Goal: Transaction & Acquisition: Download file/media

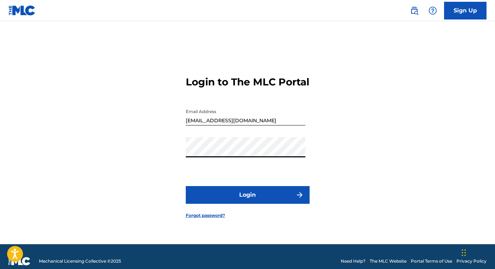
click at [191, 185] on form "Login to The MLC Portal Email Address [EMAIL_ADDRESS][DOMAIN_NAME] Password Log…" at bounding box center [248, 141] width 124 height 205
click at [215, 204] on button "Login" at bounding box center [248, 195] width 124 height 18
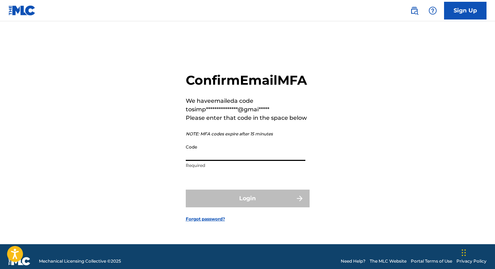
click at [206, 161] on input "Code" at bounding box center [246, 151] width 120 height 20
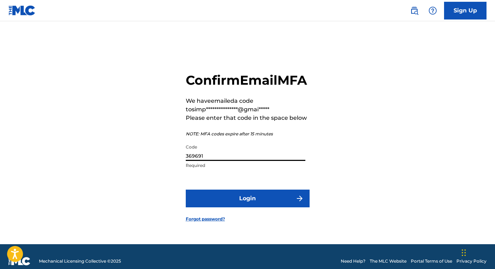
type input "369691"
click at [237, 206] on button "Login" at bounding box center [248, 198] width 124 height 18
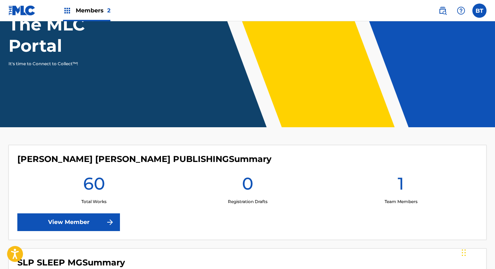
scroll to position [123, 0]
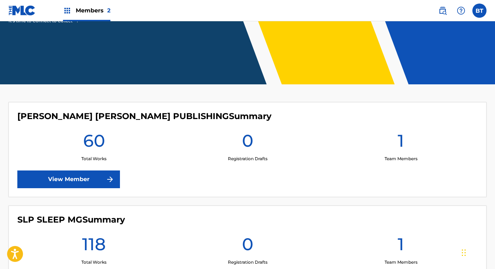
click at [77, 182] on link "View Member" at bounding box center [68, 179] width 103 height 18
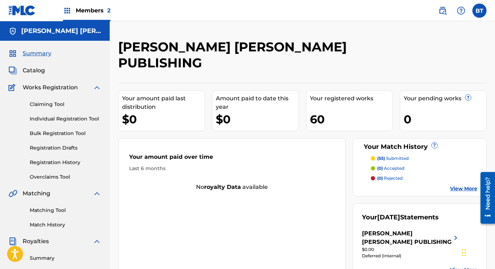
click at [54, 102] on link "Claiming Tool" at bounding box center [66, 104] width 72 height 7
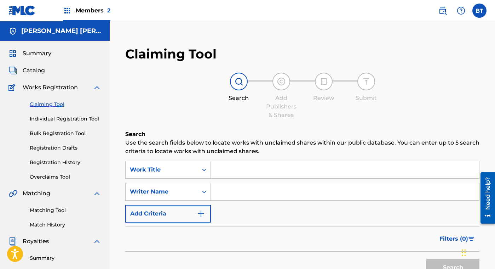
click at [38, 68] on span "Catalog" at bounding box center [34, 70] width 22 height 8
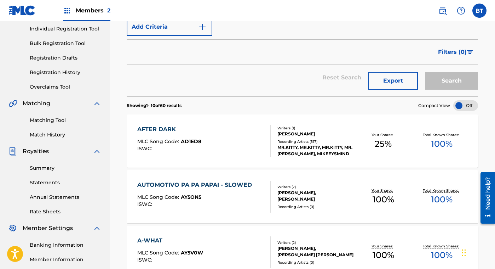
scroll to position [106, 0]
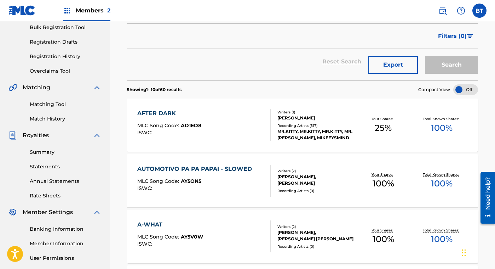
click at [47, 228] on link "Banking Information" at bounding box center [66, 228] width 72 height 7
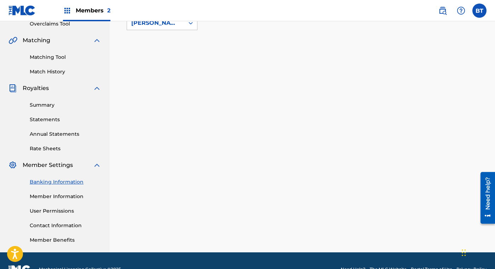
scroll to position [153, 0]
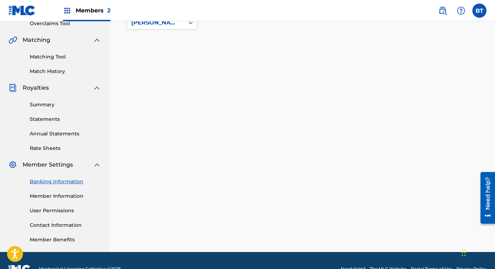
click at [48, 106] on link "Summary" at bounding box center [66, 104] width 72 height 7
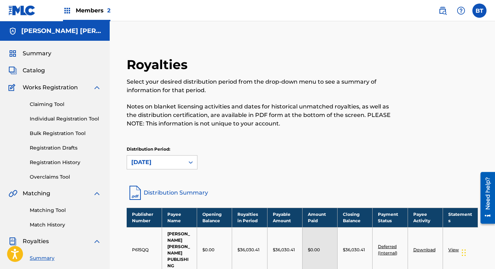
click at [453, 247] on link "View" at bounding box center [454, 249] width 11 height 5
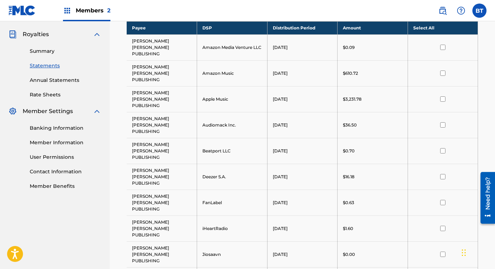
scroll to position [221, 0]
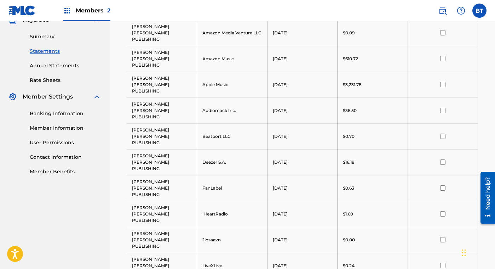
click at [444, 82] on input "checkbox" at bounding box center [443, 84] width 5 height 5
drag, startPoint x: 495, startPoint y: 117, endPoint x: 491, endPoint y: 87, distance: 29.6
click at [491, 87] on div "Royalty Statements Select your desired payee from the Payee drop-down menu. The…" at bounding box center [303, 228] width 386 height 820
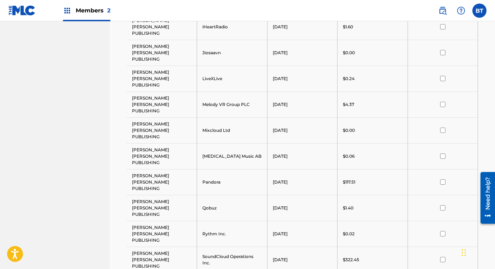
scroll to position [409, 0]
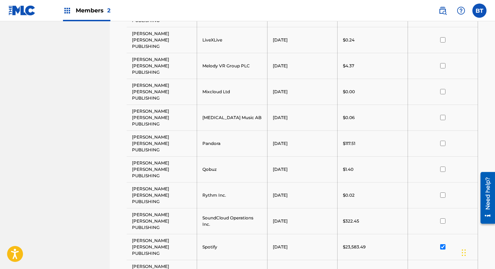
scroll to position [447, 0]
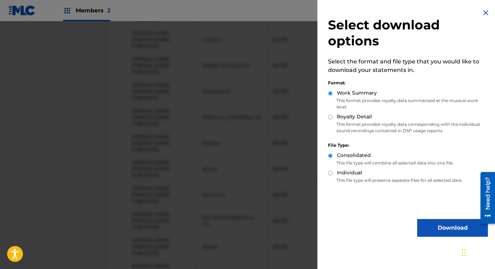
click at [333, 118] on input "Royalty Detail" at bounding box center [330, 117] width 5 height 5
radio input "true"
click at [436, 226] on button "Download" at bounding box center [453, 228] width 71 height 18
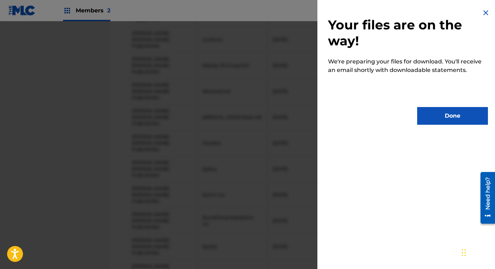
click at [426, 112] on button "Done" at bounding box center [453, 116] width 71 height 18
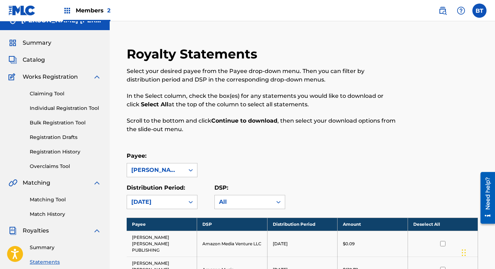
scroll to position [0, 0]
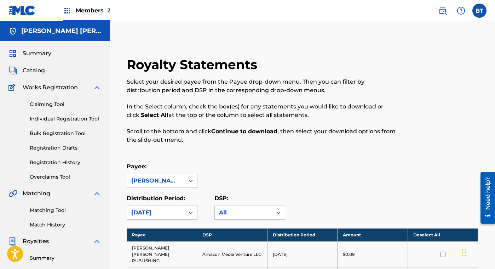
click at [34, 72] on span "Catalog" at bounding box center [34, 70] width 22 height 8
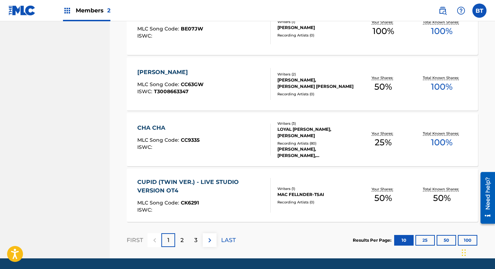
scroll to position [540, 0]
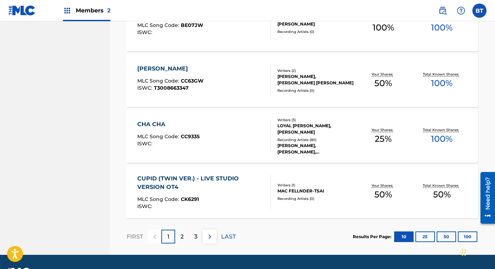
click at [185, 237] on div "2" at bounding box center [182, 236] width 14 height 14
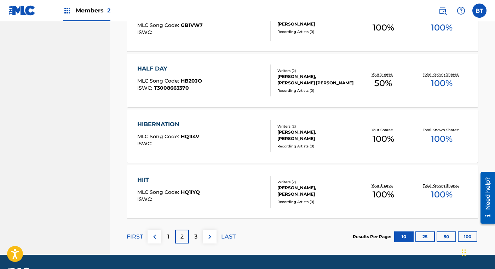
click at [197, 233] on p "3" at bounding box center [195, 236] width 3 height 8
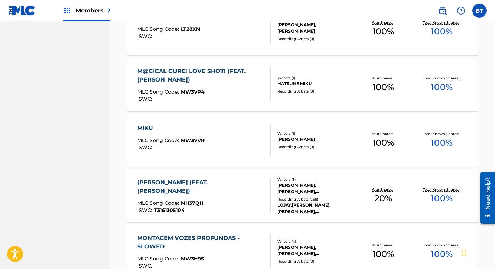
scroll to position [560, 0]
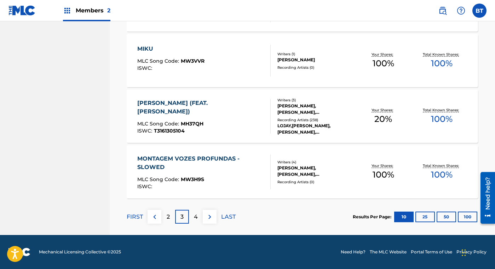
click at [169, 215] on p "2" at bounding box center [168, 216] width 3 height 8
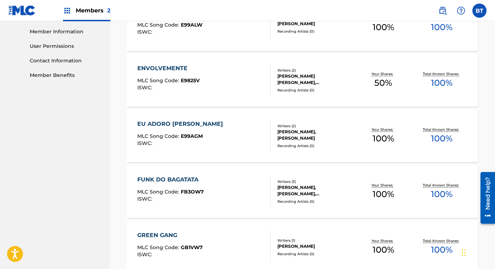
scroll to position [265, 0]
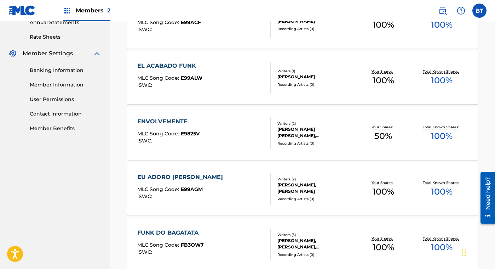
click at [265, 126] on div "ENVOLVEMENTE MLC Song Code : E9825V ISWC :" at bounding box center [204, 133] width 134 height 32
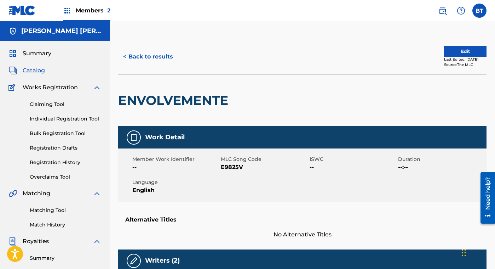
click at [141, 58] on button "< Back to results" at bounding box center [148, 57] width 60 height 18
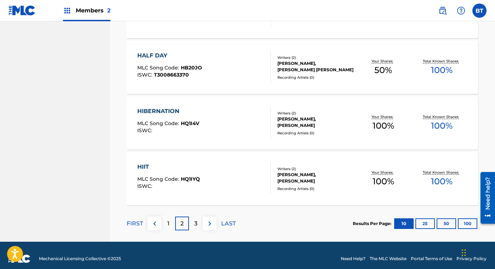
scroll to position [560, 0]
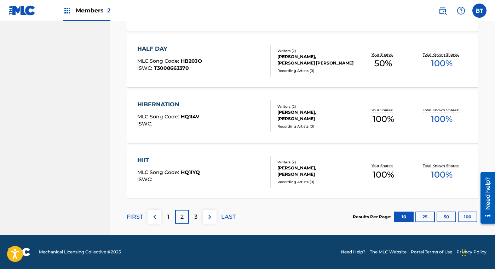
click at [247, 207] on section "FIRST 1 2 3 LAST Results Per Page: 10 25 50 100" at bounding box center [303, 216] width 352 height 36
click at [194, 218] on p "3" at bounding box center [195, 216] width 3 height 8
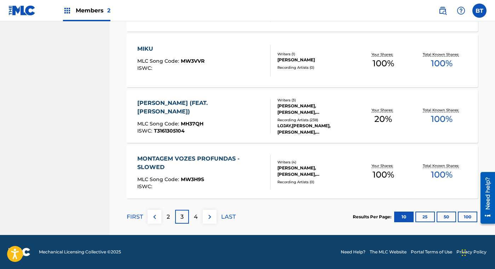
click at [195, 219] on p "4" at bounding box center [196, 216] width 4 height 8
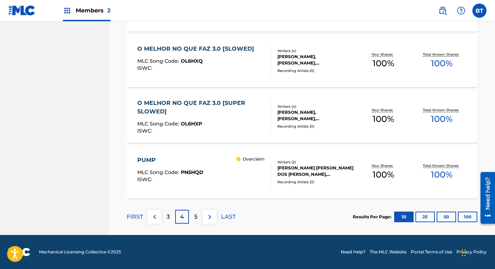
click at [170, 216] on p "3" at bounding box center [168, 216] width 3 height 8
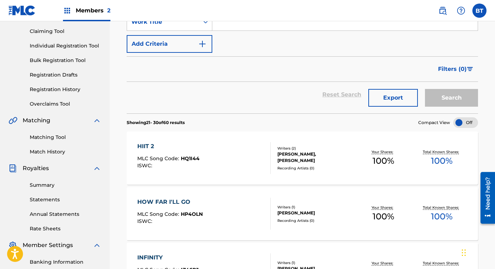
scroll to position [64, 0]
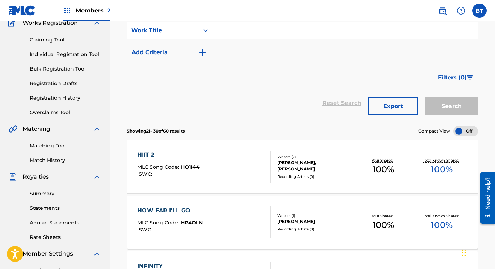
click at [42, 111] on link "Overclaims Tool" at bounding box center [66, 112] width 72 height 7
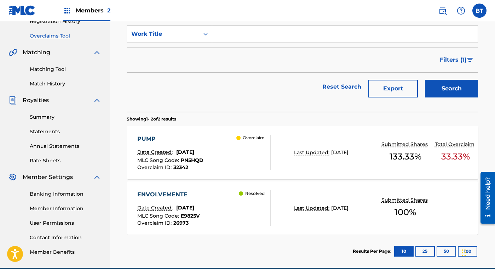
scroll to position [141, 0]
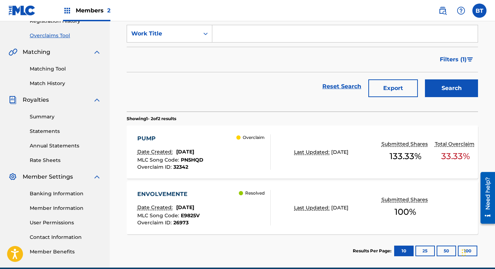
click at [221, 134] on div "PUMP Date Created: [DATE] MLC Song Code : PN5HQD Overclaim ID : 32342 Overclaim" at bounding box center [204, 151] width 134 height 35
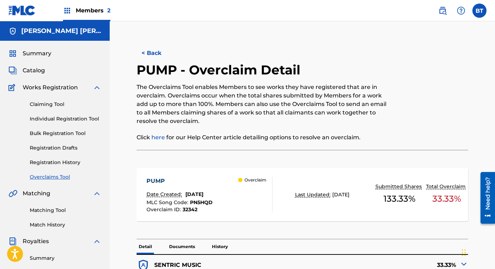
click at [51, 164] on link "Registration History" at bounding box center [66, 162] width 72 height 7
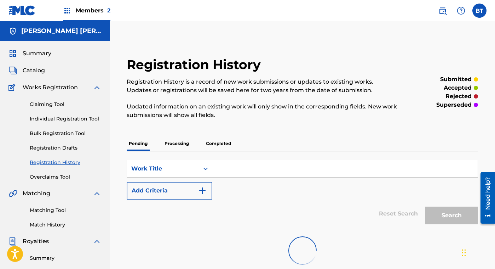
click at [51, 164] on link "Registration History" at bounding box center [66, 162] width 72 height 7
click at [171, 142] on p "Processing" at bounding box center [177, 143] width 29 height 15
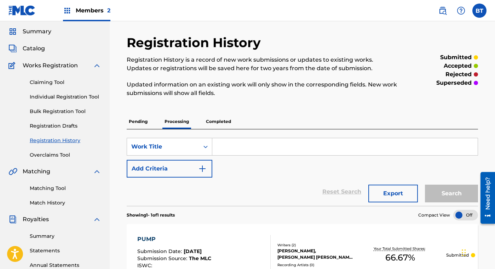
scroll to position [24, 0]
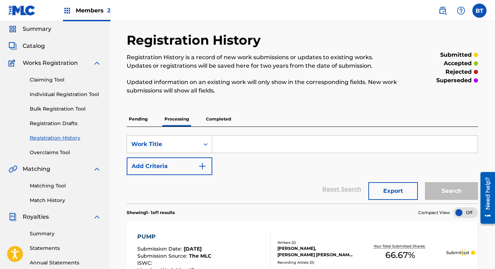
click at [35, 40] on div "Summary Catalog Works Registration Claiming Tool Individual Registration Tool B…" at bounding box center [55, 198] width 110 height 364
click at [35, 46] on span "Catalog" at bounding box center [34, 46] width 22 height 8
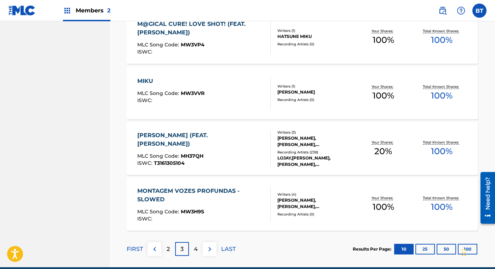
scroll to position [526, 0]
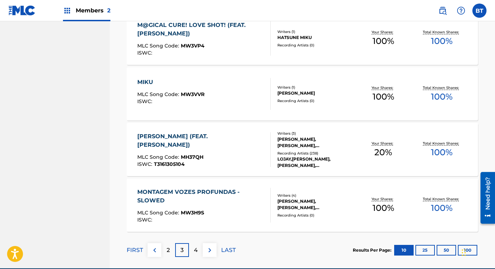
click at [194, 250] on p "4" at bounding box center [196, 250] width 4 height 8
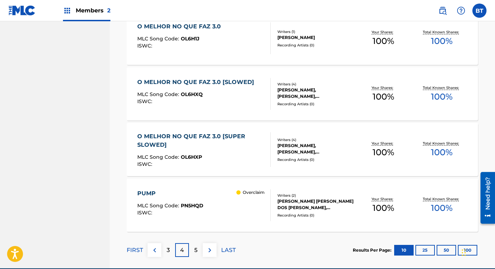
click at [481, 175] on div "Need help?" at bounding box center [488, 197] width 15 height 52
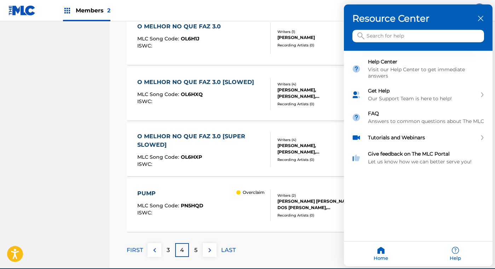
click at [487, 177] on div "Resource Center Help Get the help you need from our knowledge base News Search …" at bounding box center [418, 136] width 149 height 262
click at [480, 16] on icon "close resource center" at bounding box center [480, 18] width 5 height 5
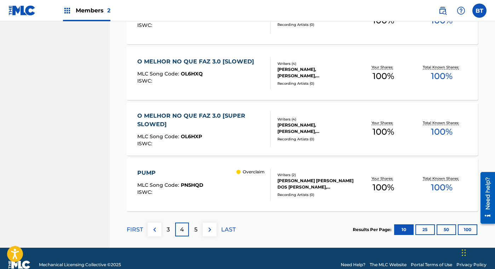
scroll to position [560, 0]
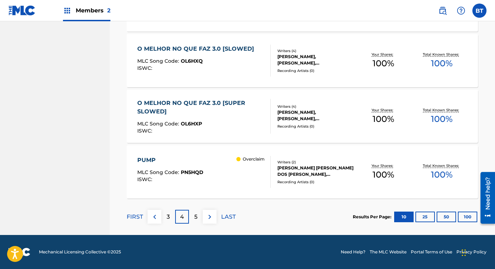
click at [197, 215] on p "5" at bounding box center [195, 216] width 3 height 8
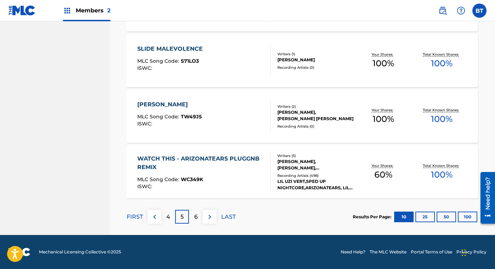
click at [156, 213] on img at bounding box center [155, 216] width 8 height 8
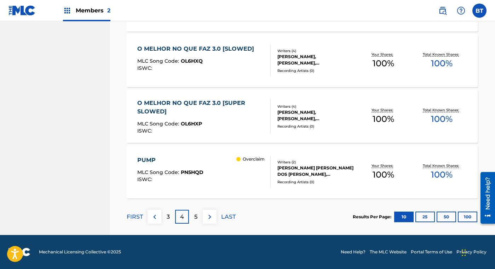
click at [156, 213] on img at bounding box center [155, 216] width 8 height 8
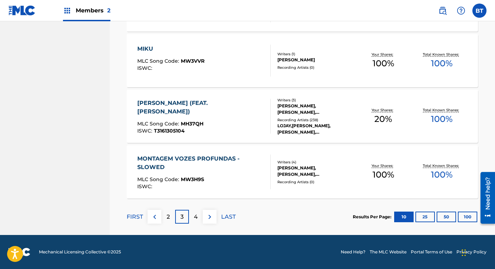
click at [156, 213] on img at bounding box center [155, 216] width 8 height 8
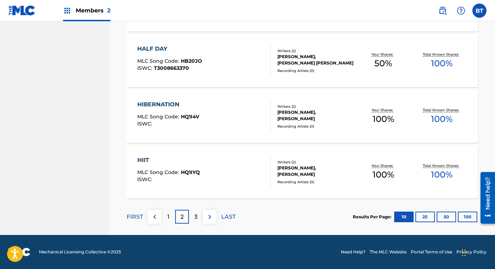
click at [257, 168] on div "HIIT MLC Song Code : HQ1IYQ ISWC :" at bounding box center [204, 172] width 134 height 32
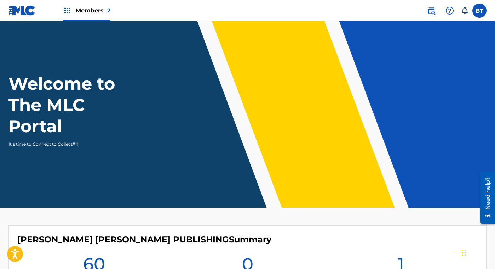
click at [477, 7] on label at bounding box center [480, 11] width 14 height 14
click at [480, 11] on input "BT Barclay Taylor simpsonwheelergpinc@gmail.com Notification Preferences Profil…" at bounding box center [480, 11] width 0 height 0
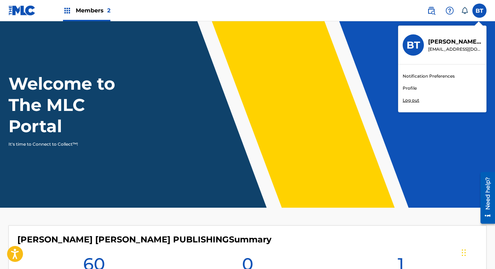
click at [411, 98] on p "Log out" at bounding box center [411, 100] width 17 height 6
click at [480, 11] on input "BT Barclay Taylor simpsonwheelergpinc@gmail.com Notification Preferences Profil…" at bounding box center [480, 11] width 0 height 0
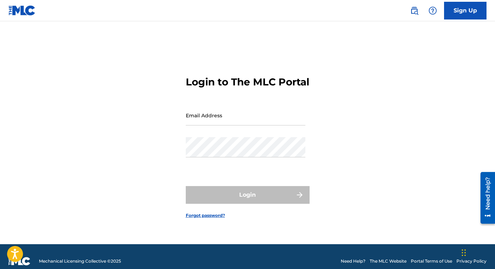
click at [202, 124] on input "Email Address" at bounding box center [246, 115] width 120 height 20
type input "nelvalholdingslimited@gmail.com"
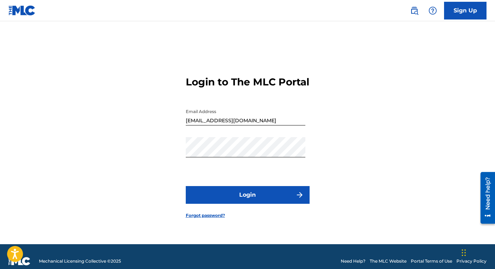
click at [179, 171] on div "Login to The MLC Portal Email Address nelvalholdingslimited@gmail.com Password …" at bounding box center [247, 141] width 495 height 205
click at [202, 200] on button "Login" at bounding box center [248, 195] width 124 height 18
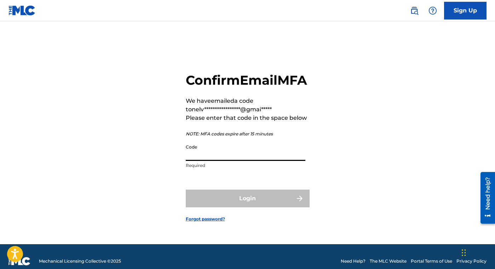
click at [197, 161] on input "Code" at bounding box center [246, 151] width 120 height 20
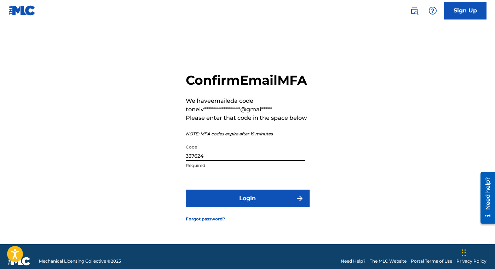
type input "337624"
click at [225, 206] on button "Login" at bounding box center [248, 198] width 124 height 18
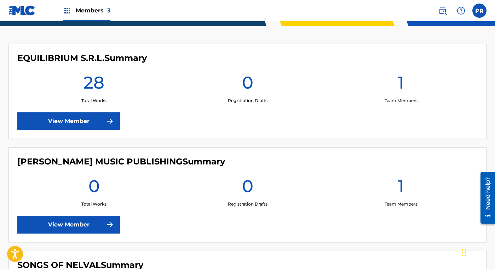
scroll to position [180, 0]
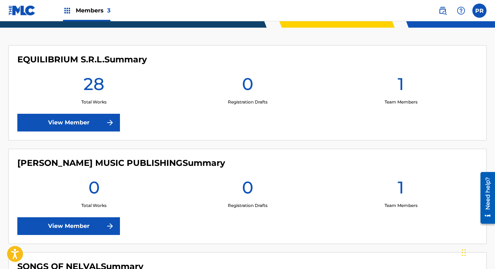
click at [82, 120] on link "View Member" at bounding box center [68, 123] width 103 height 18
